Goal: Find specific page/section: Find specific page/section

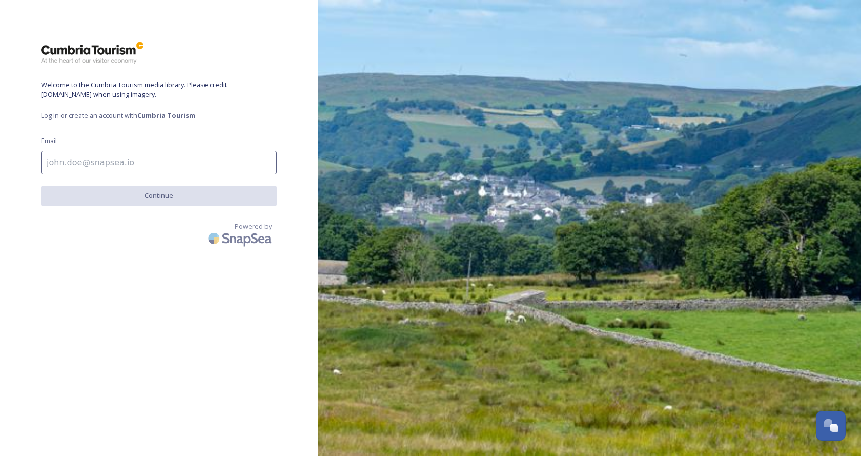
click at [110, 160] on input at bounding box center [159, 163] width 236 height 24
type input "C"
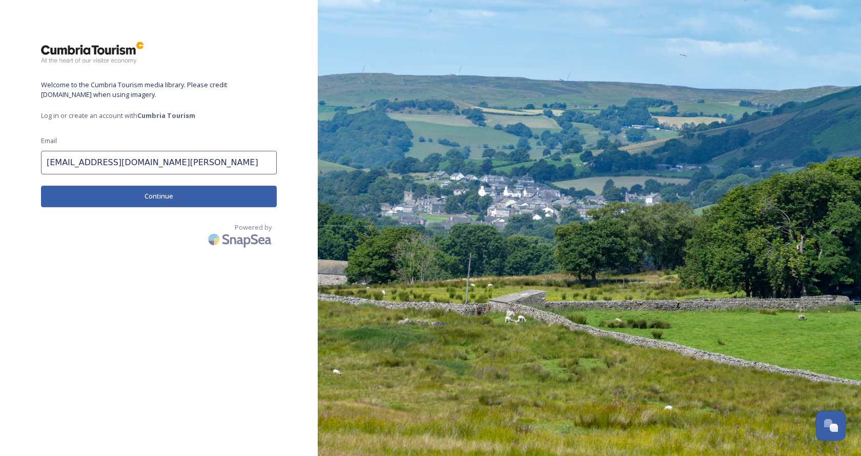
type input "clare@lindeth-howe.co.uk"
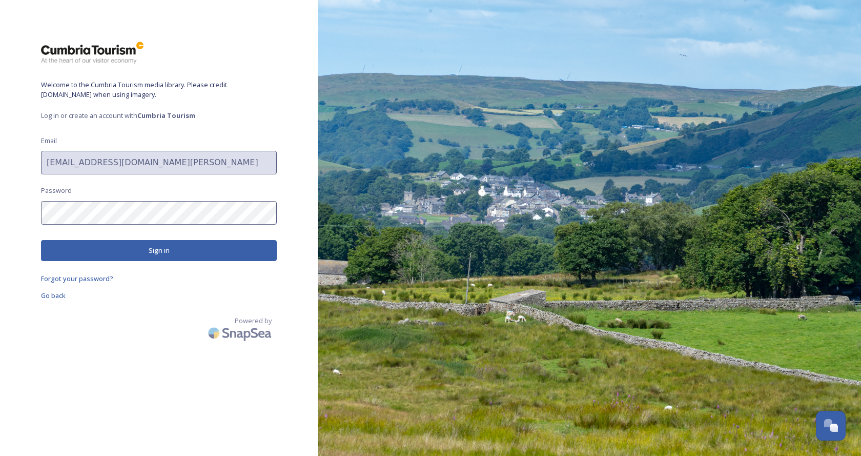
click at [157, 251] on button "Sign in" at bounding box center [159, 250] width 236 height 21
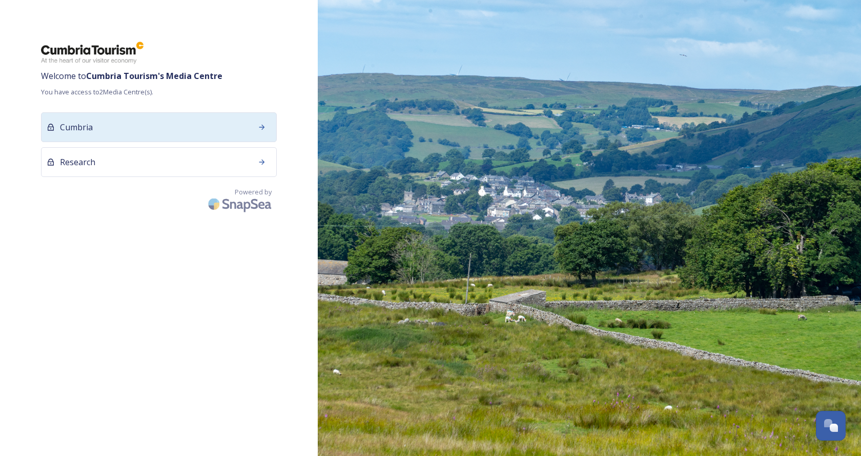
click at [159, 126] on div "Cumbria" at bounding box center [159, 127] width 236 height 30
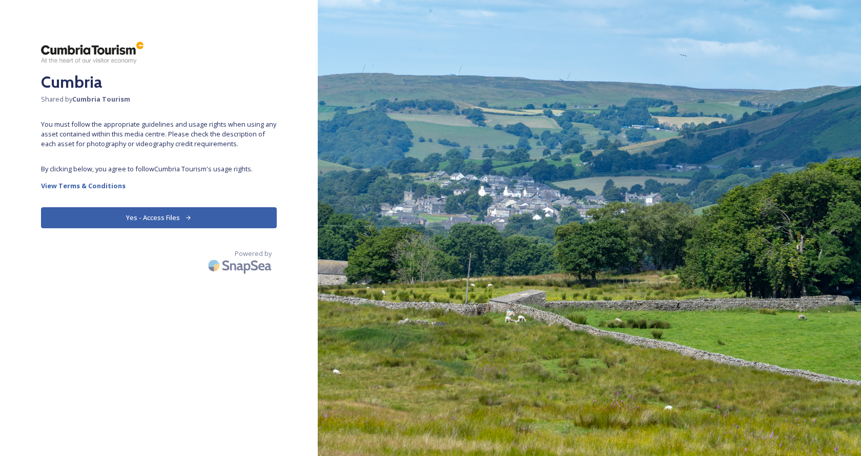
click at [148, 217] on button "Yes - Access Files" at bounding box center [159, 217] width 236 height 21
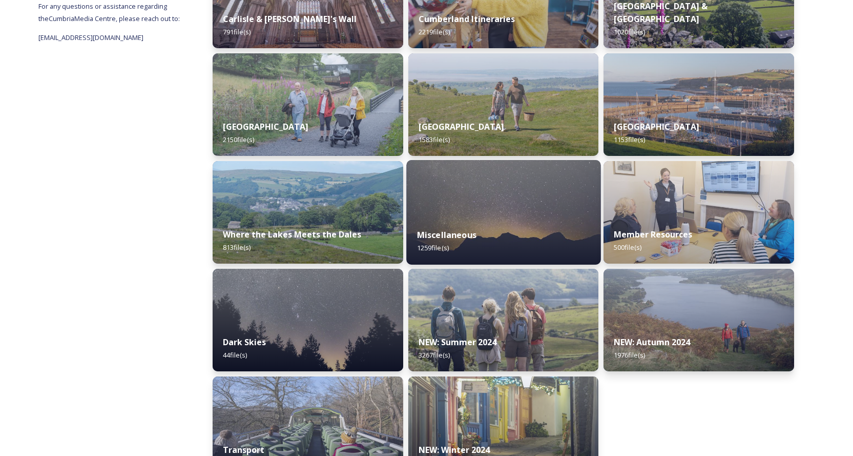
scroll to position [200, 0]
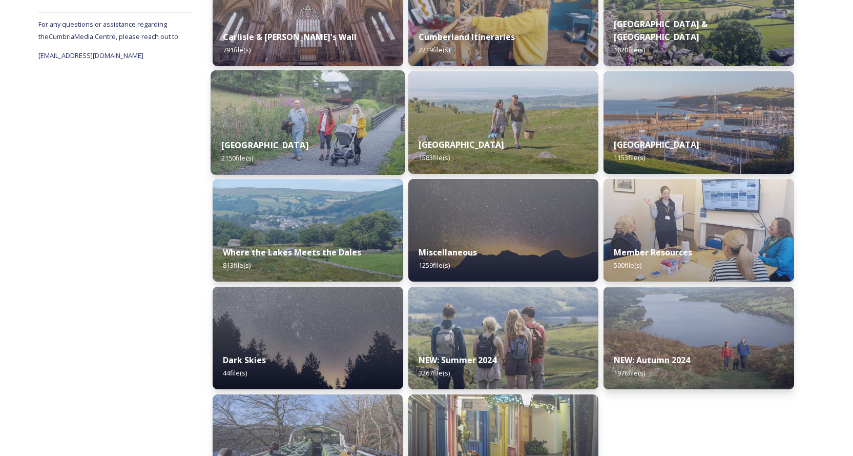
click at [348, 104] on img at bounding box center [308, 122] width 194 height 105
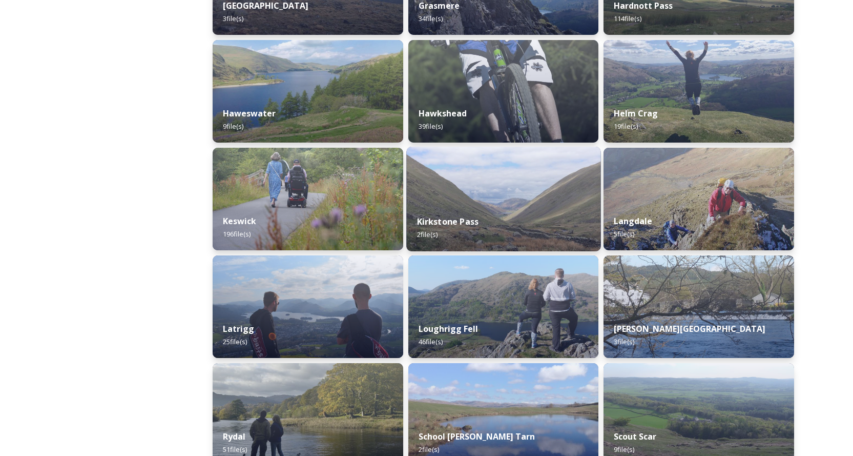
scroll to position [615, 0]
